Goal: Information Seeking & Learning: Learn about a topic

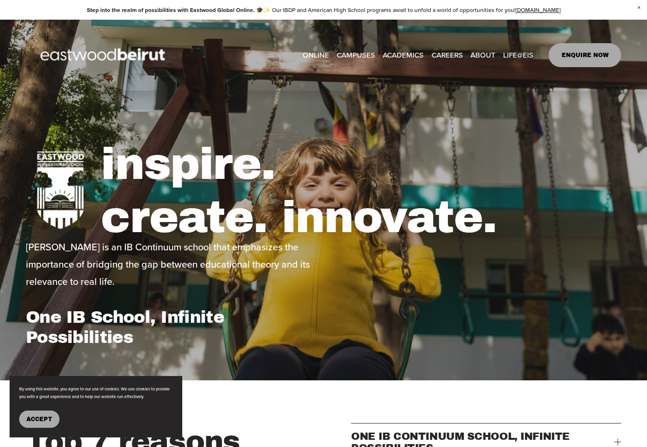
type input "****"
click at [0, 0] on span "IB-[GEOGRAPHIC_DATA]" at bounding box center [0, 0] width 0 height 0
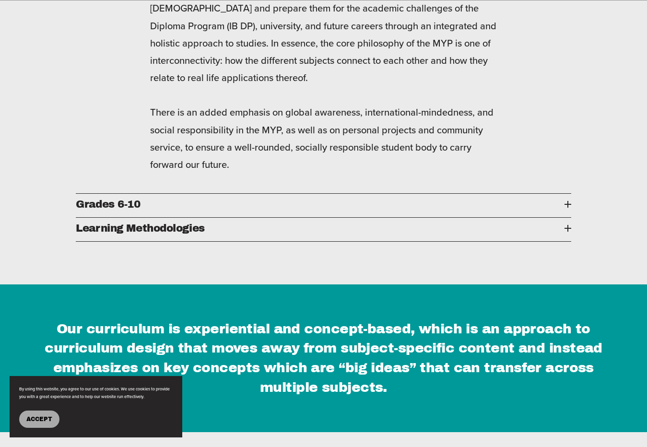
scroll to position [1377, 0]
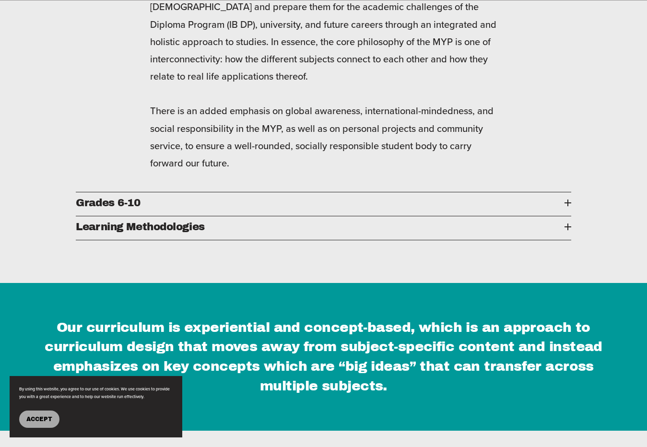
click at [292, 197] on span "Grades 6-10" at bounding box center [320, 203] width 488 height 12
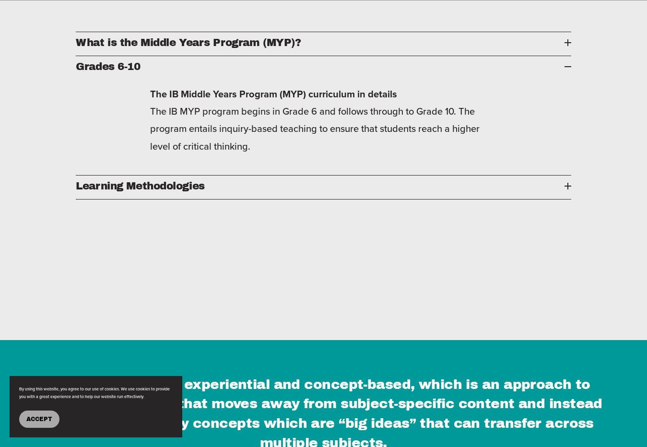
scroll to position [1286, 0]
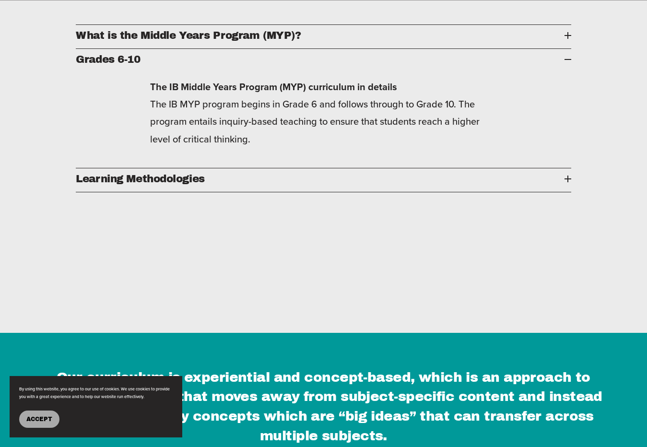
click at [28, 425] on button "Accept" at bounding box center [39, 418] width 40 height 17
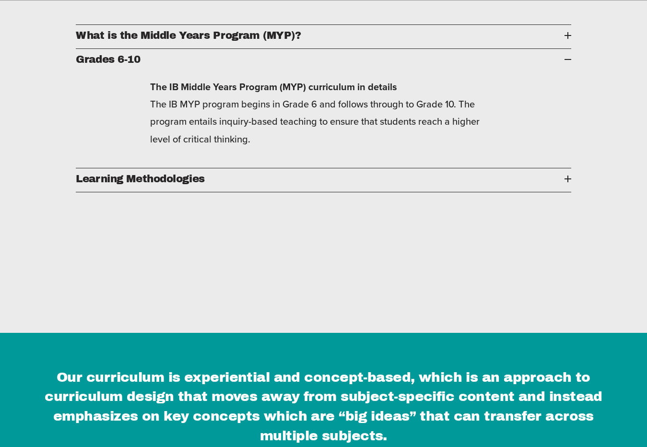
click at [216, 173] on span "Learning Methodologies" at bounding box center [320, 179] width 488 height 12
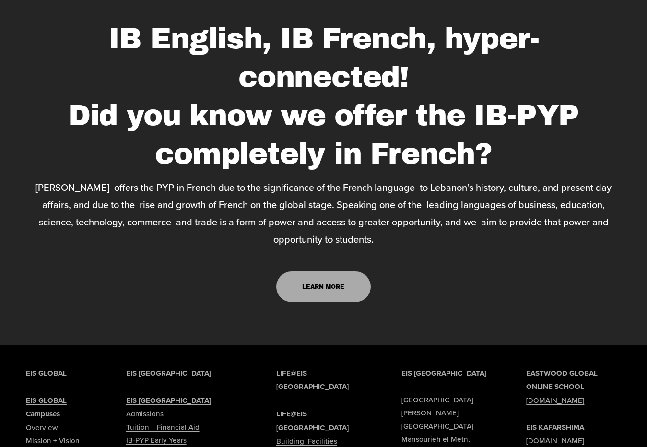
scroll to position [6129, 0]
